Goal: Register for event/course

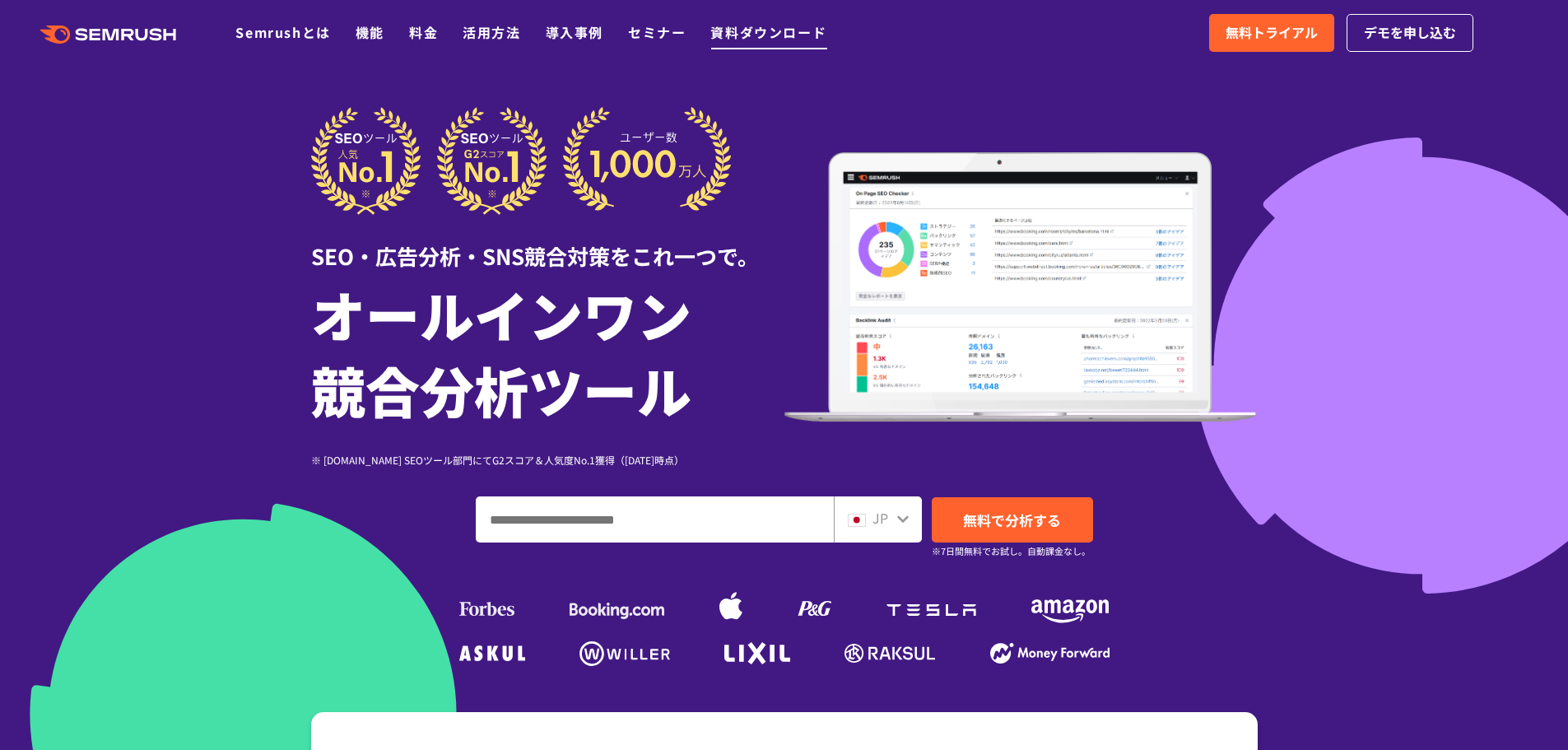
click at [758, 36] on link "資料ダウンロード" at bounding box center [767, 31] width 116 height 20
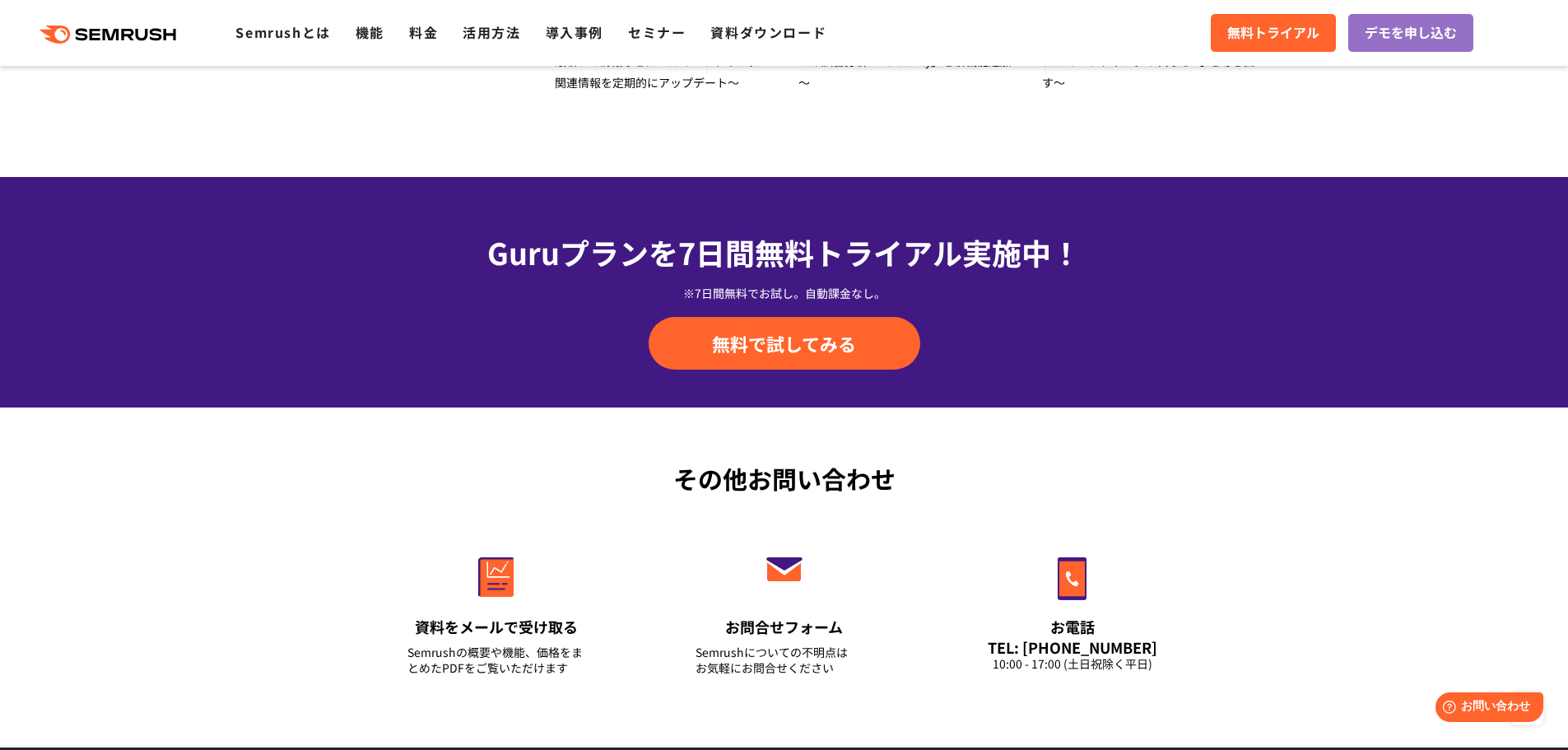
scroll to position [5623, 0]
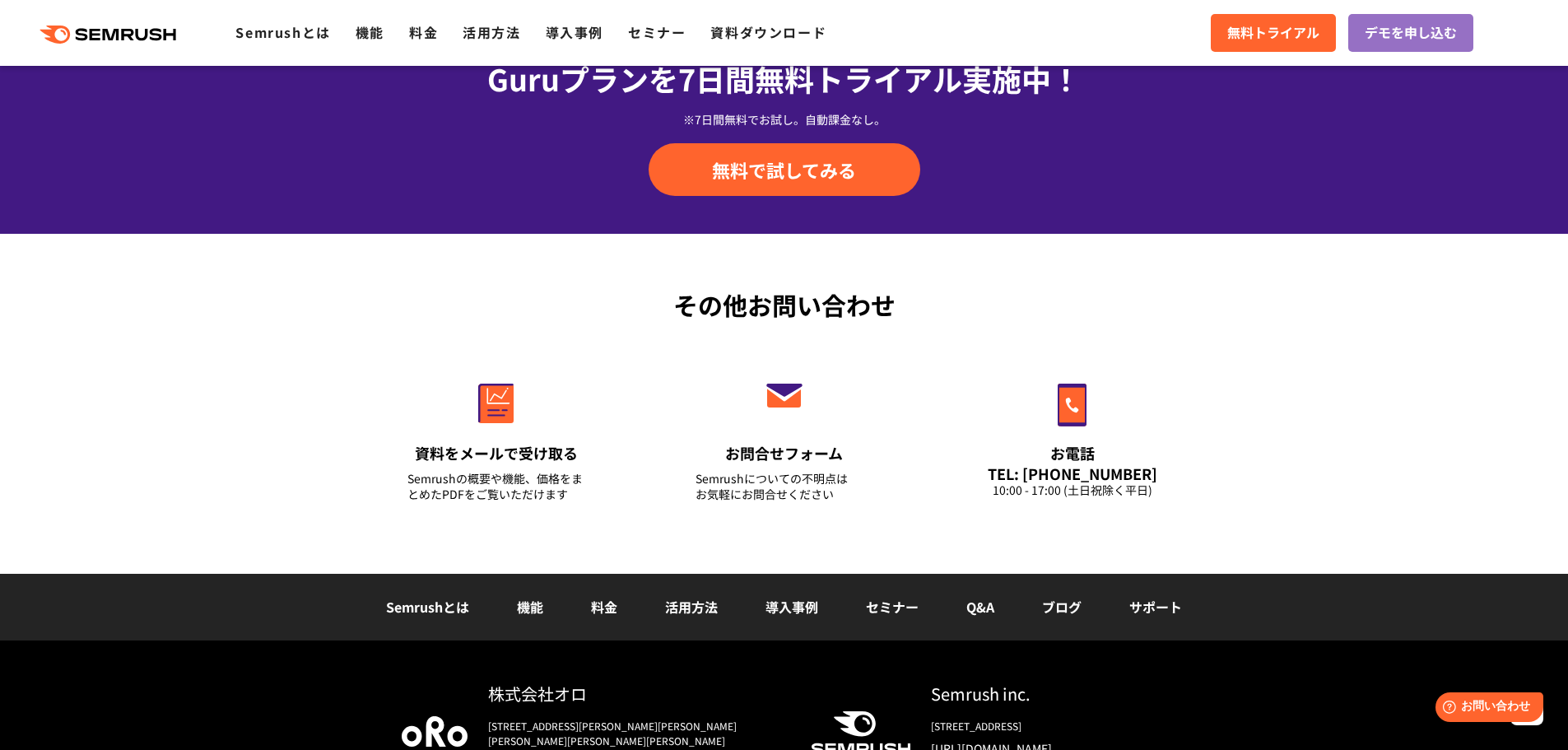
click at [888, 597] on link "セミナー" at bounding box center [892, 606] width 52 height 20
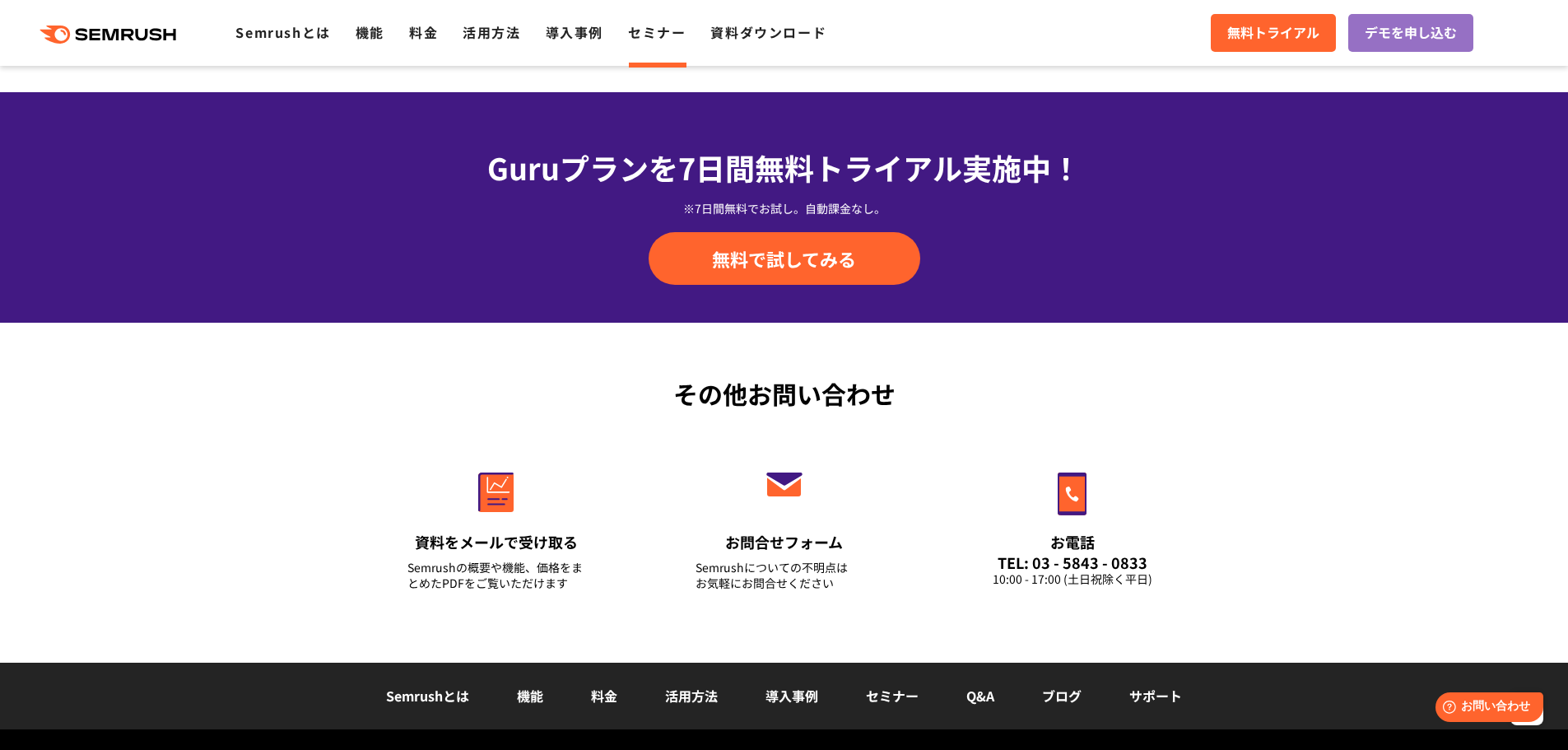
scroll to position [1509, 0]
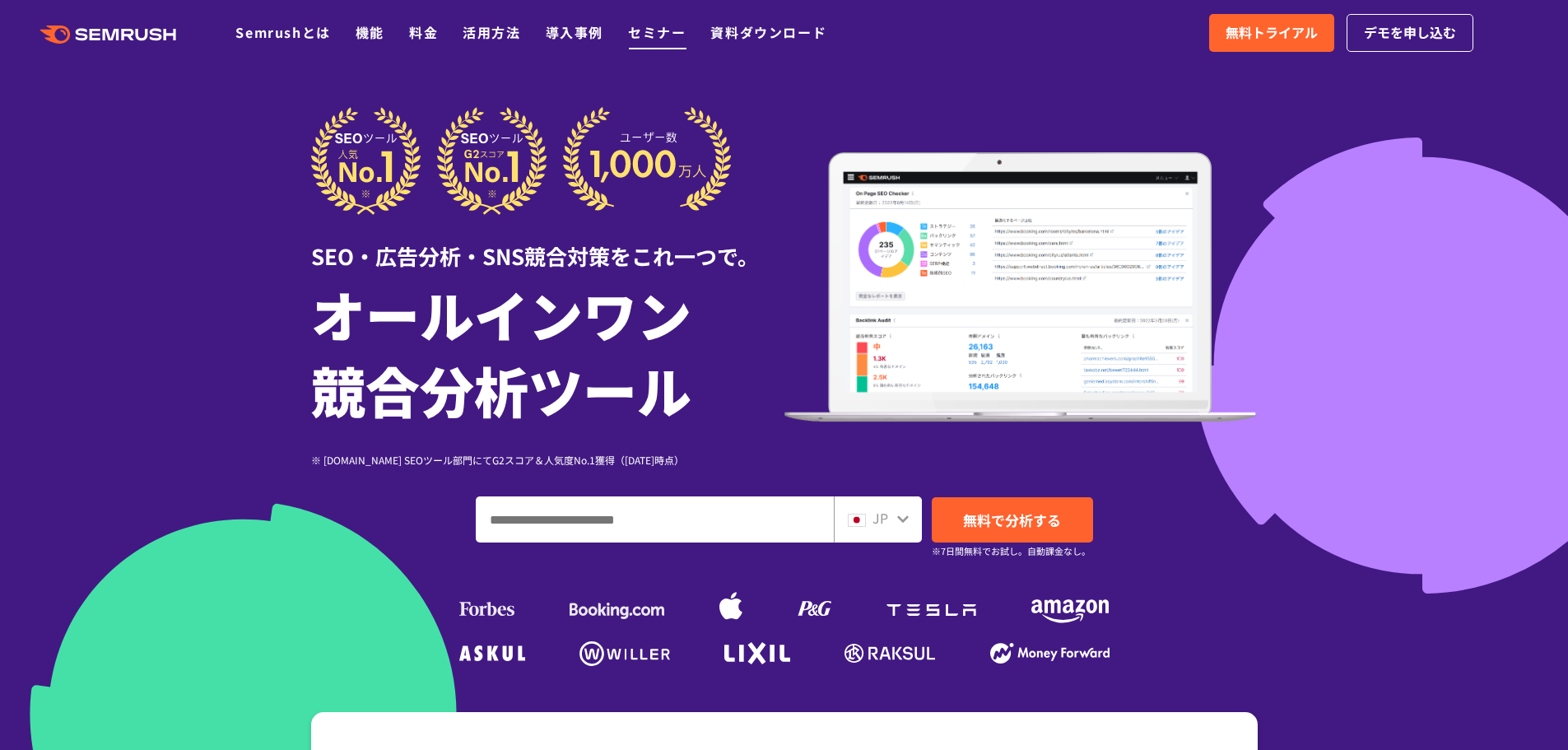
click at [672, 26] on link "セミナー" at bounding box center [657, 31] width 58 height 20
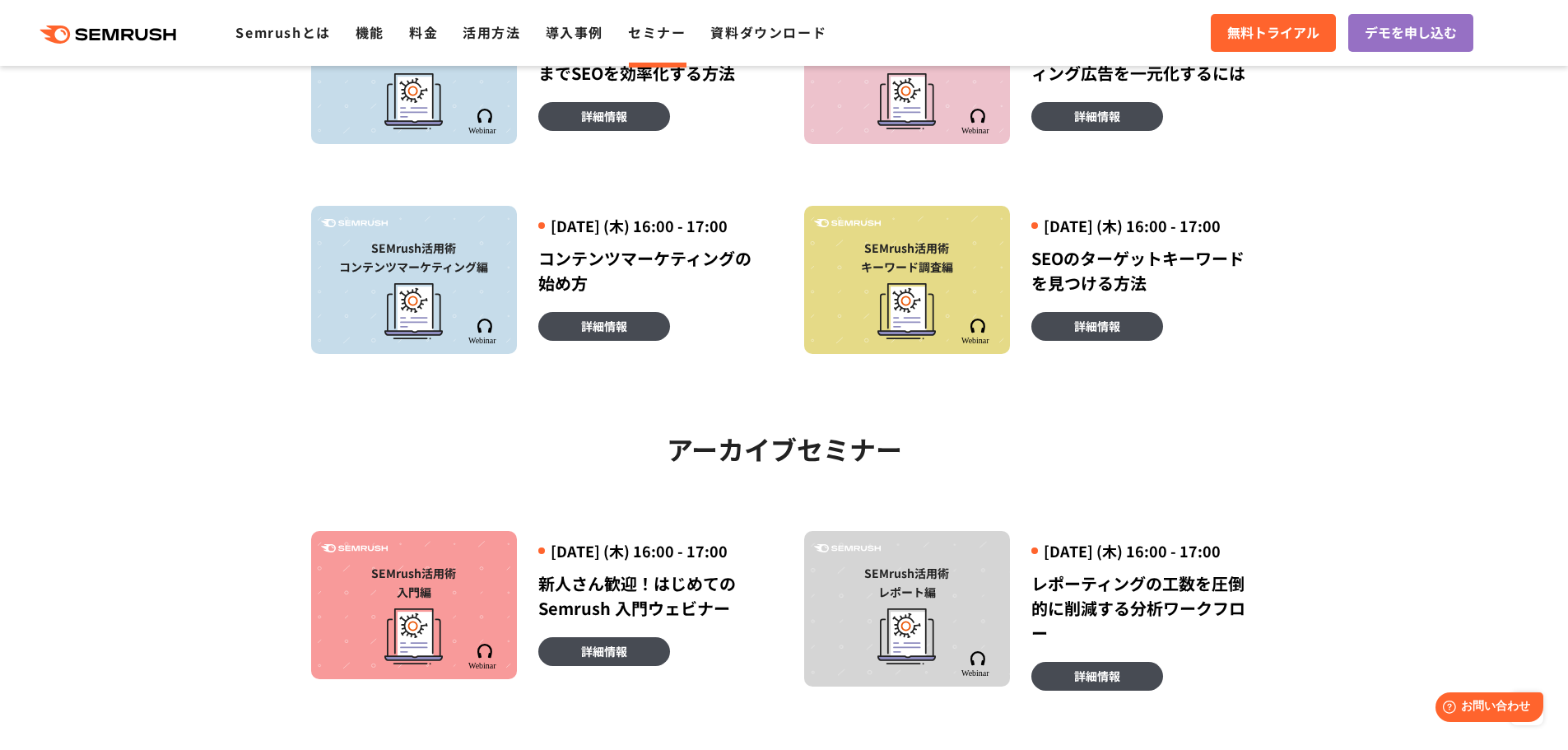
scroll to position [549, 0]
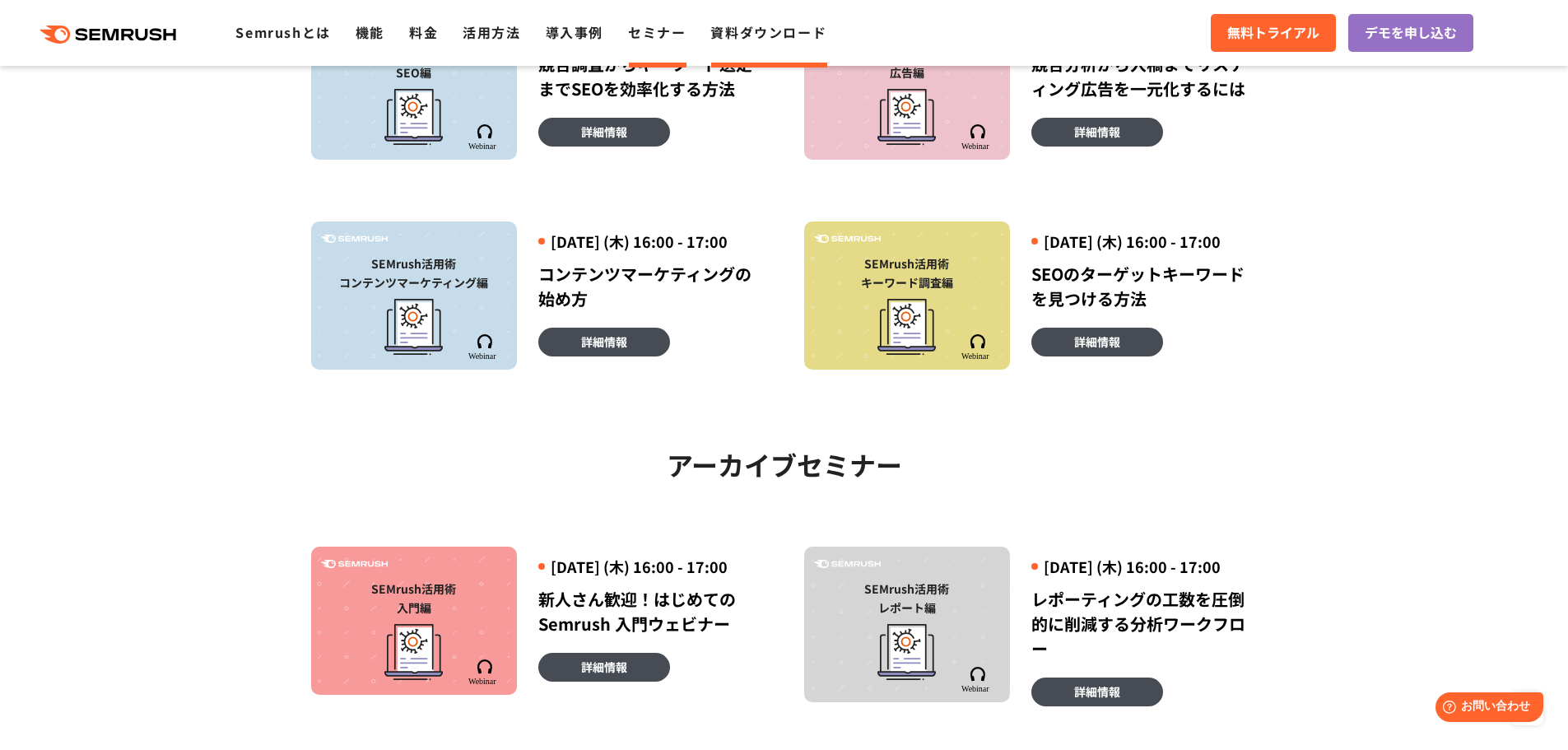
click at [747, 24] on link "資料ダウンロード" at bounding box center [767, 31] width 116 height 20
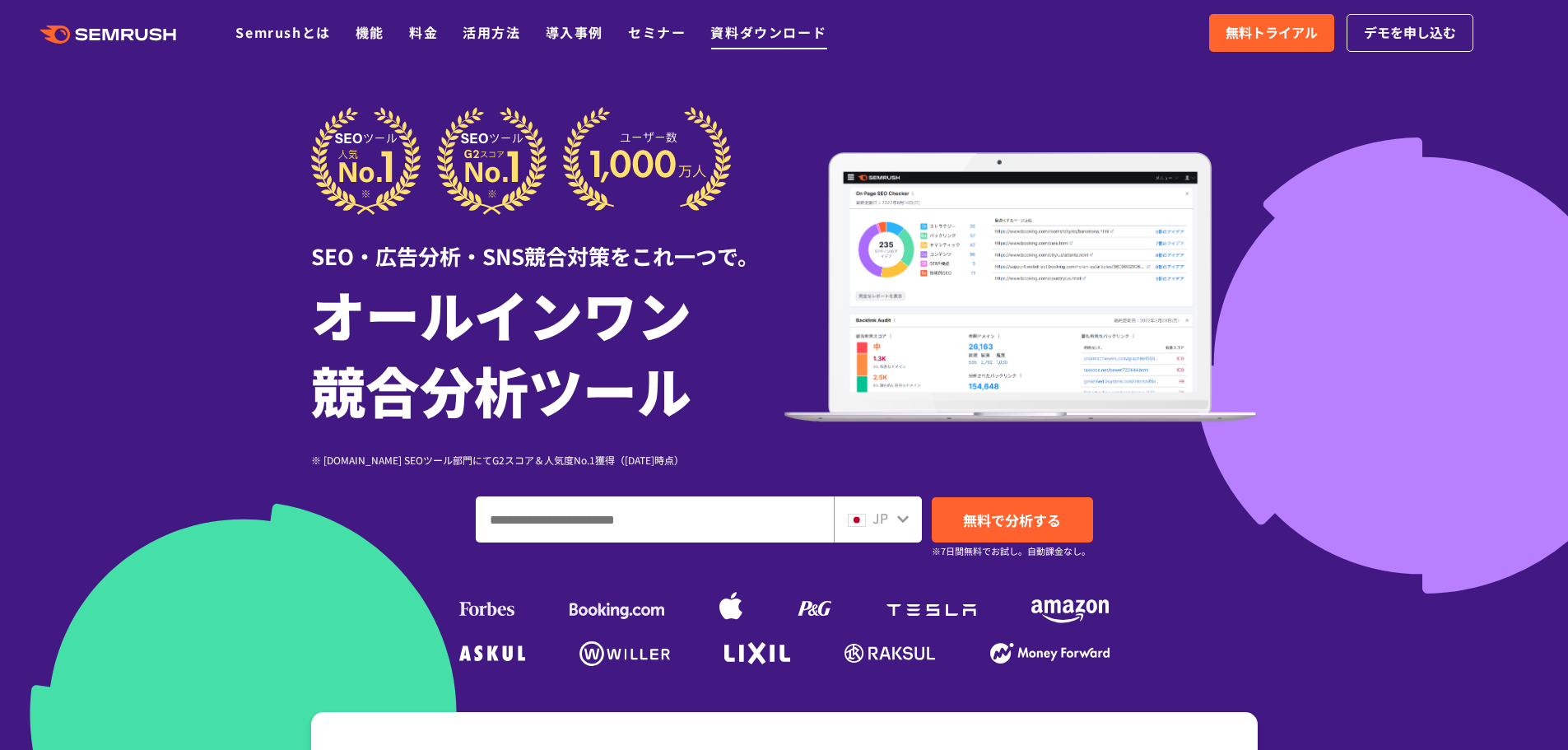
click at [737, 35] on link "資料ダウンロード" at bounding box center [767, 31] width 116 height 20
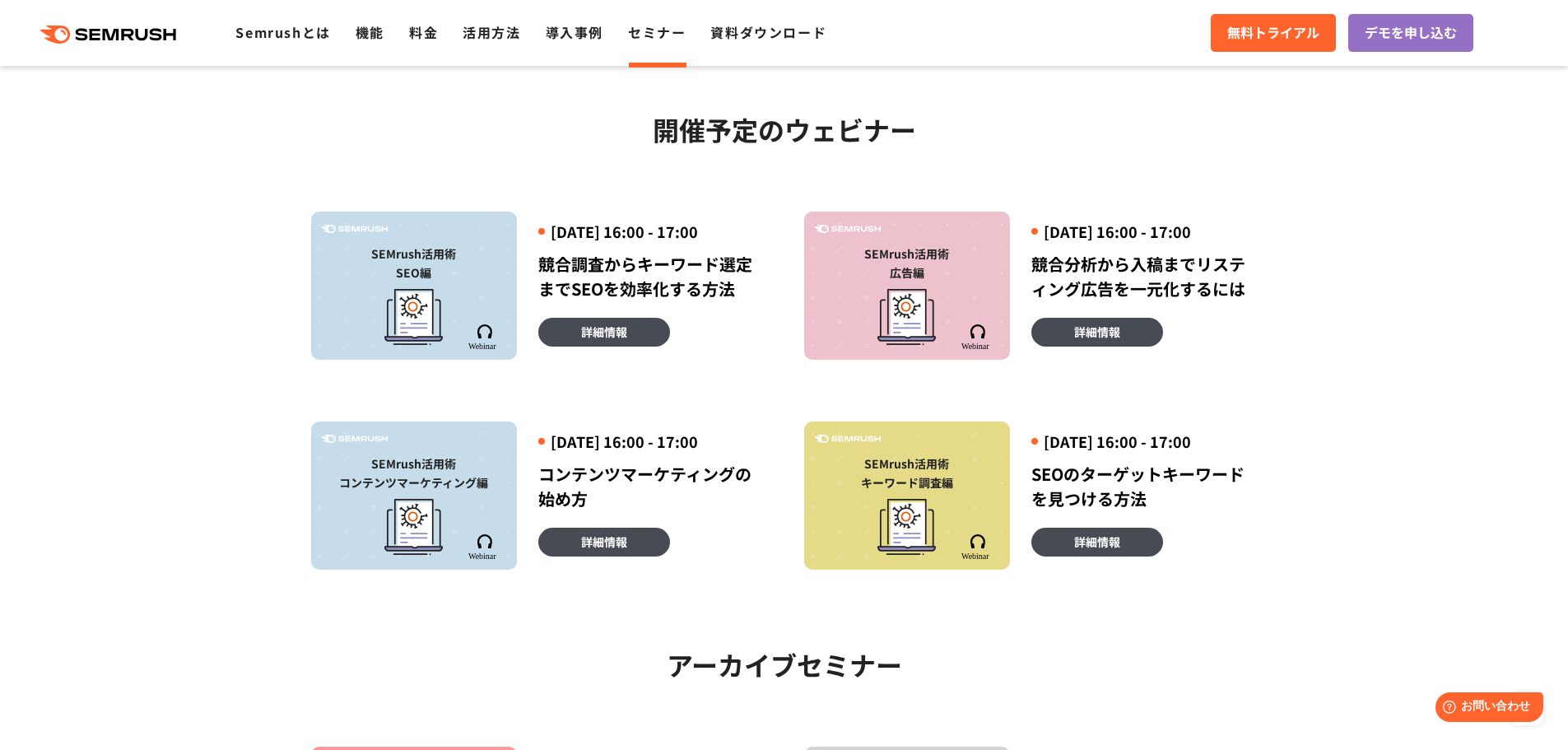
scroll to position [275, 0]
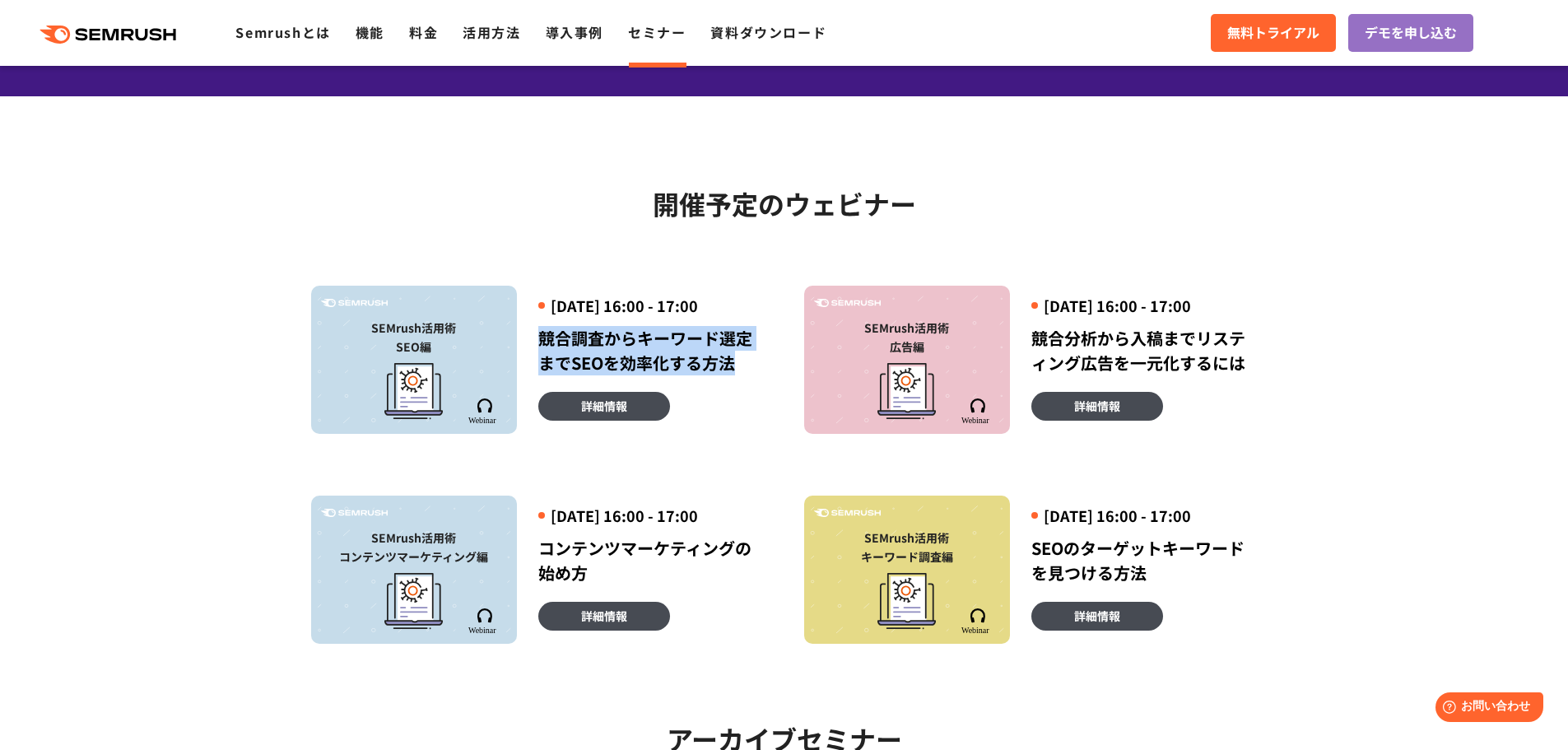
drag, startPoint x: 761, startPoint y: 386, endPoint x: 522, endPoint y: 352, distance: 241.4
click at [522, 352] on div "2025年8月7日 (木) 16:00 - 17:00 競合調査からキーワード選定までSEOを効率化する方法 詳細情報" at bounding box center [641, 359] width 248 height 148
copy div "競合調査からキーワード選定までSEOを効率化する方法"
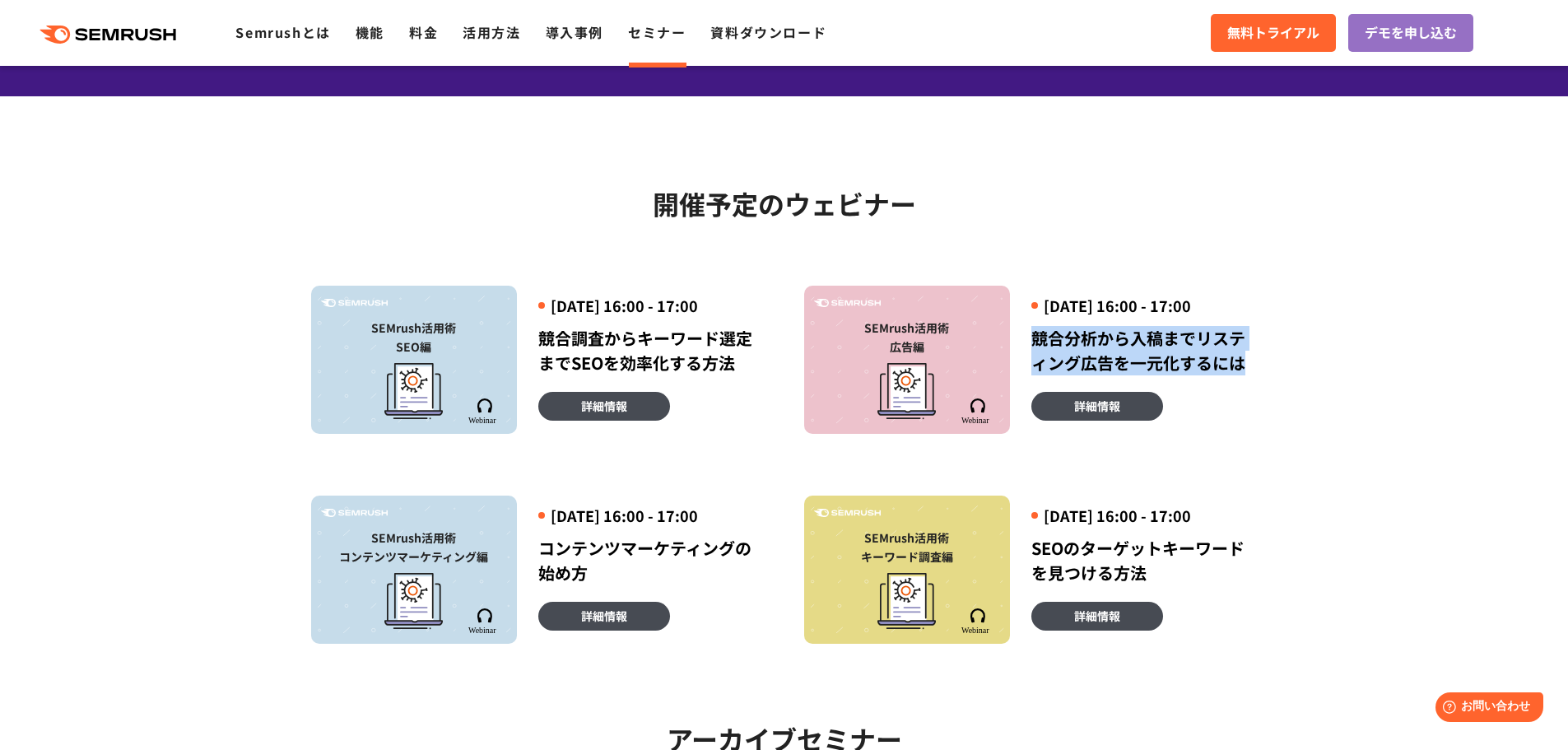
drag, startPoint x: 1308, startPoint y: 393, endPoint x: 1022, endPoint y: 359, distance: 288.0
click at [1022, 359] on section "開催予定のウェビナー 開催予定のウェビナー アーカイブセミナー SEMrush活用術 SEO編 2025年8月7日 (木) 16:00 - 17:00 競合調…" at bounding box center [784, 684] width 1568 height 1176
copy div "競合分析から入稿までリスティング広告を一元化するには"
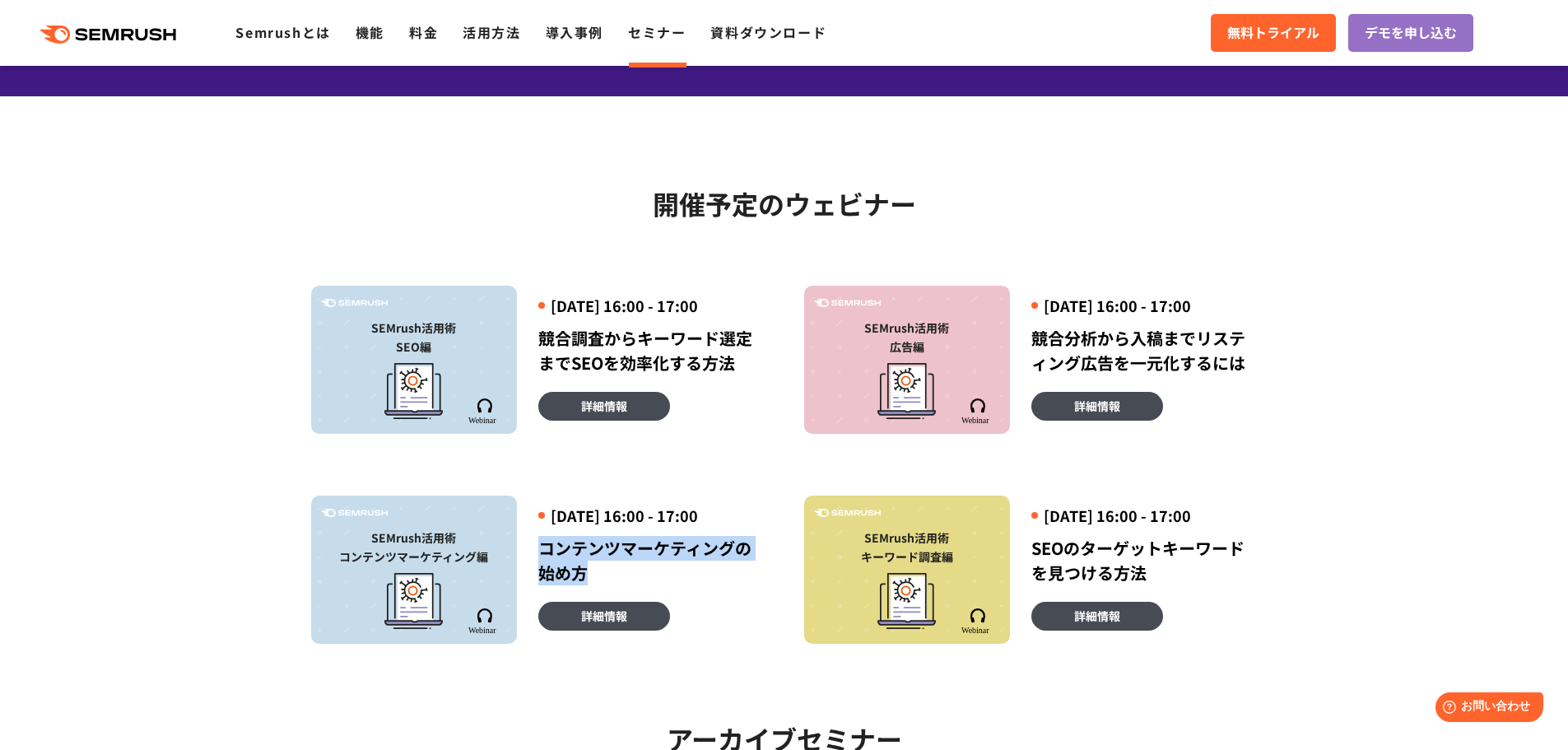
drag, startPoint x: 622, startPoint y: 604, endPoint x: 539, endPoint y: 578, distance: 87.0
click at [539, 578] on div "コンテンツマーケティングの始め方" at bounding box center [651, 560] width 227 height 50
copy div "コンテンツマーケティングの始め方"
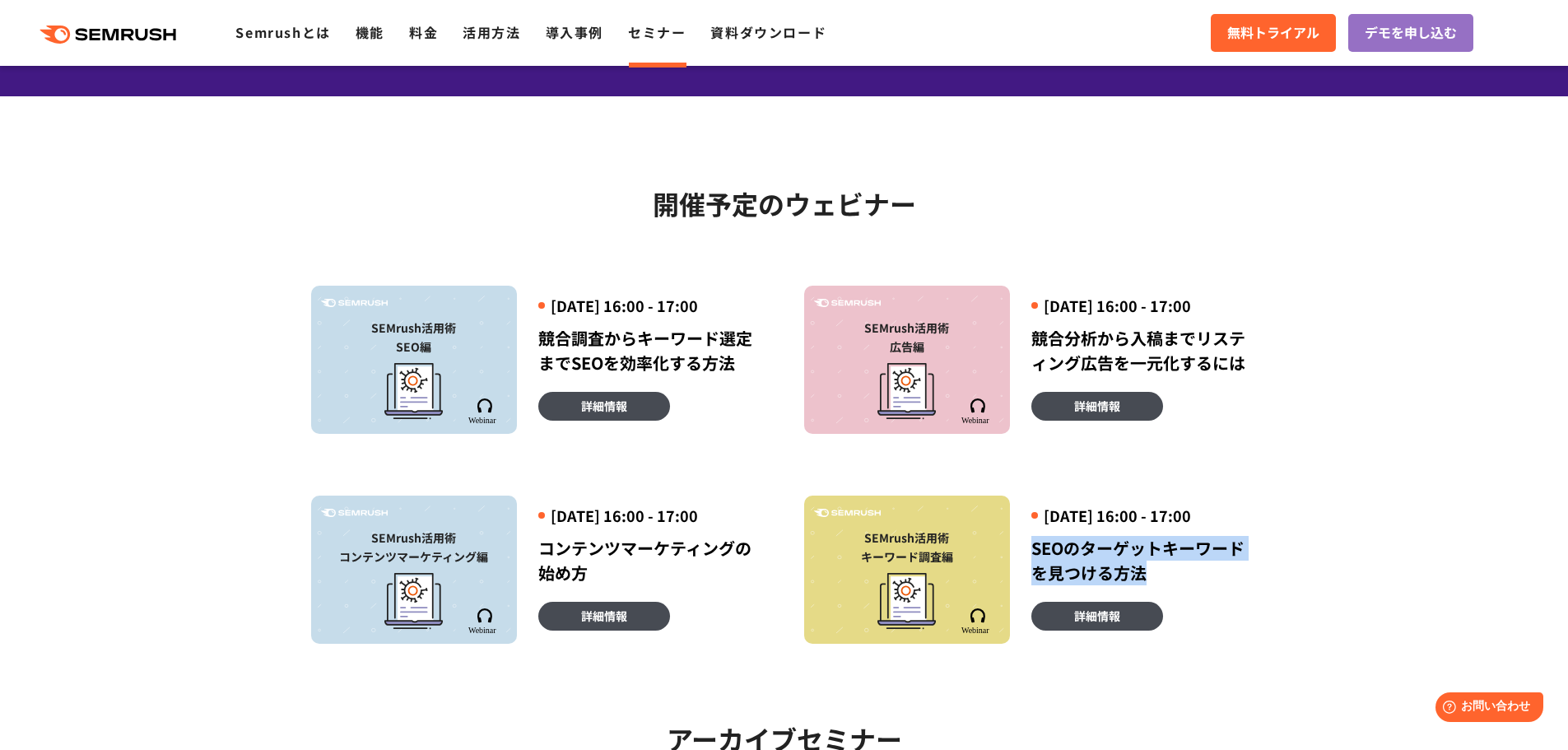
drag, startPoint x: 1160, startPoint y: 606, endPoint x: 1011, endPoint y: 576, distance: 152.0
click at [1011, 576] on div "2025年8月28日 (木) 16:00 - 17:00 SEOのターゲットキーワードを見つける方法 詳細情報" at bounding box center [1134, 569] width 248 height 148
copy div "SEOのターゲットキーワードを見つける方法"
